Goal: Task Accomplishment & Management: Manage account settings

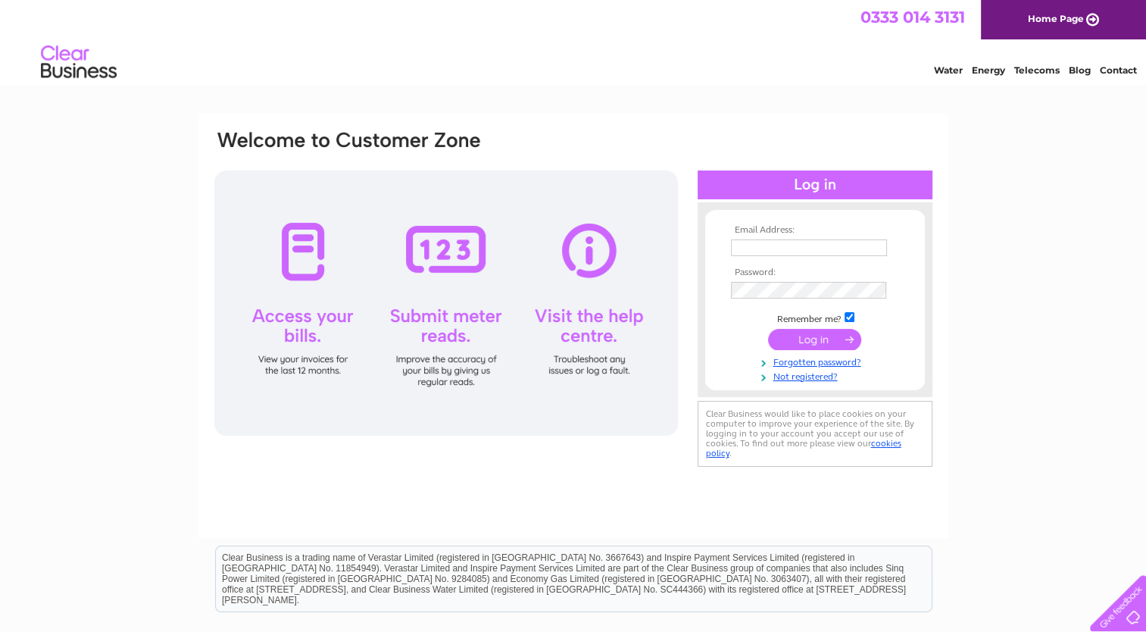
type input "[PERSON_NAME][EMAIL_ADDRESS][DOMAIN_NAME]"
click at [824, 348] on input "submit" at bounding box center [814, 339] width 93 height 21
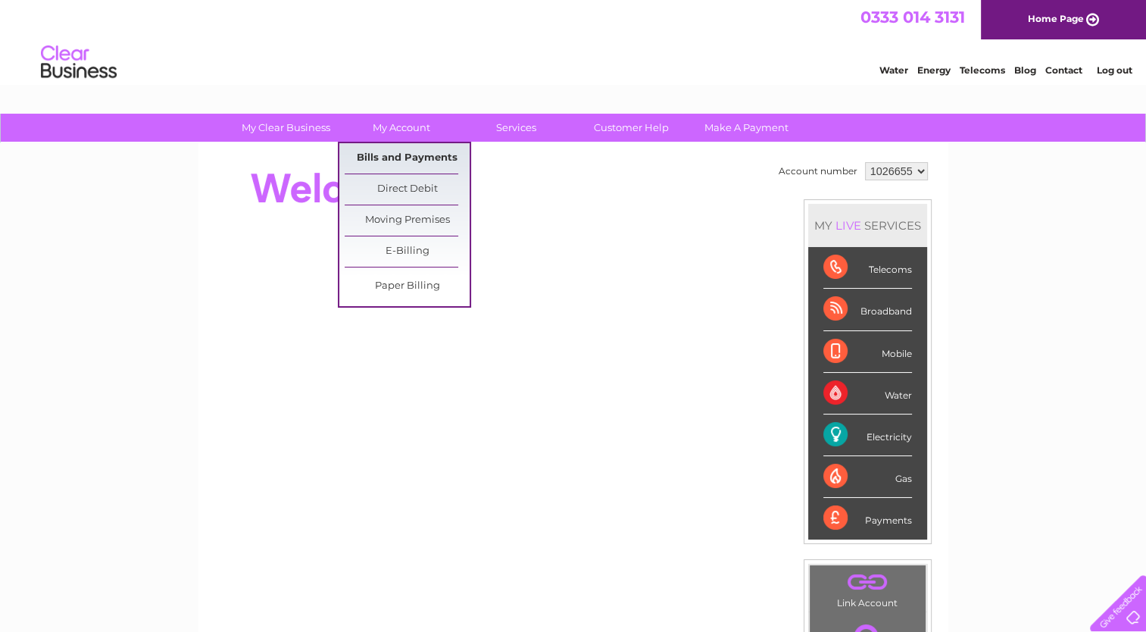
click at [391, 157] on link "Bills and Payments" at bounding box center [407, 158] width 125 height 30
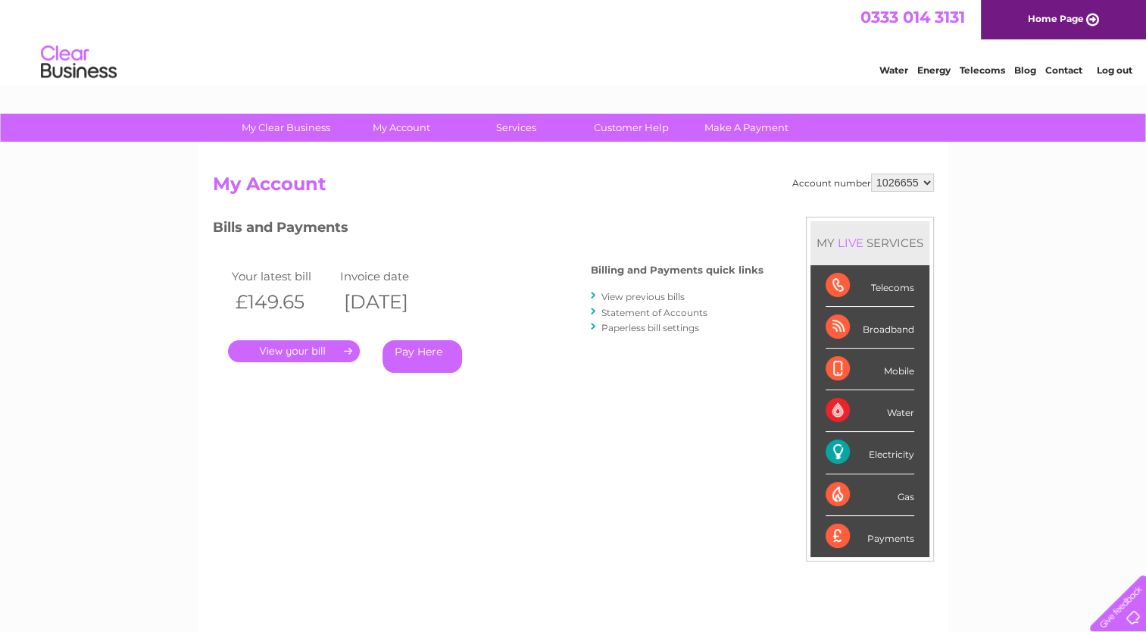
click at [901, 184] on select "1026655 1037571" at bounding box center [902, 182] width 63 height 18
select select "1037571"
click at [871, 173] on select "1026655 1037571" at bounding box center [902, 182] width 63 height 18
click at [318, 355] on link "." at bounding box center [294, 351] width 132 height 22
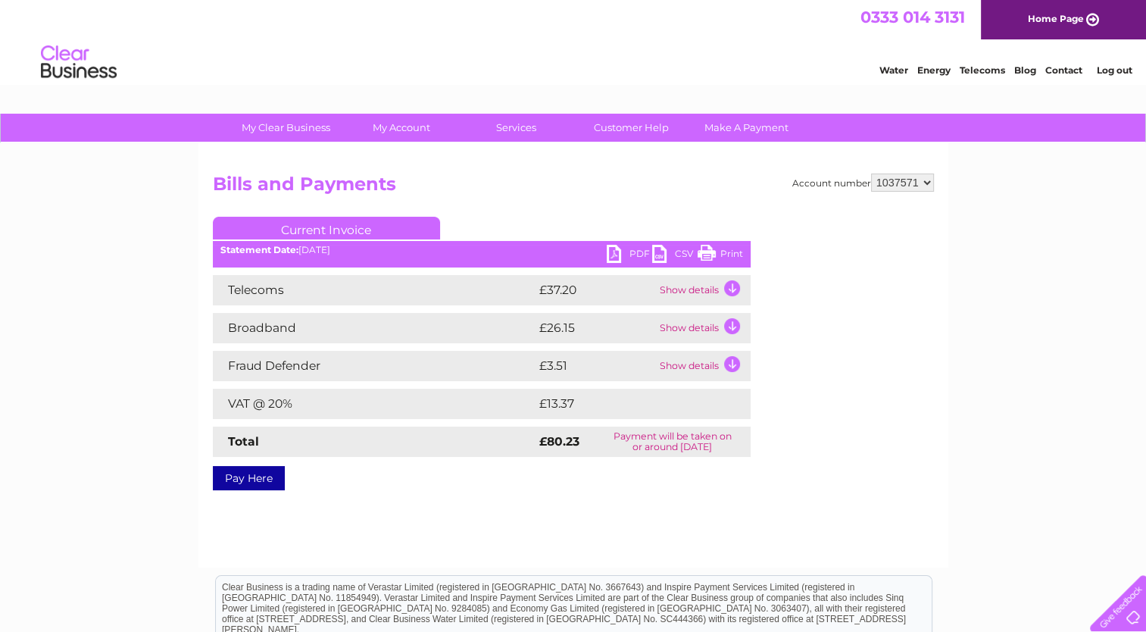
click at [637, 242] on ul "Current Invoice" at bounding box center [482, 231] width 538 height 28
click at [638, 252] on link "PDF" at bounding box center [629, 256] width 45 height 22
